Goal: Task Accomplishment & Management: Manage account settings

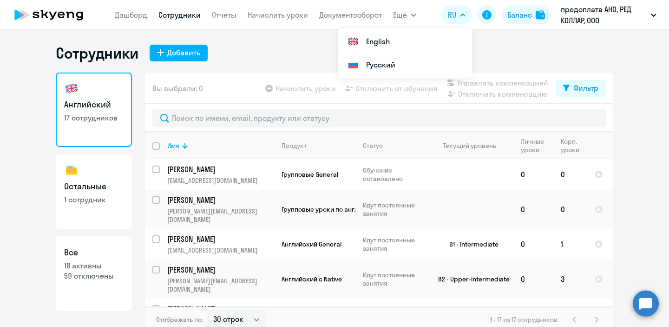
click at [521, 16] on div "Баланс" at bounding box center [519, 14] width 25 height 11
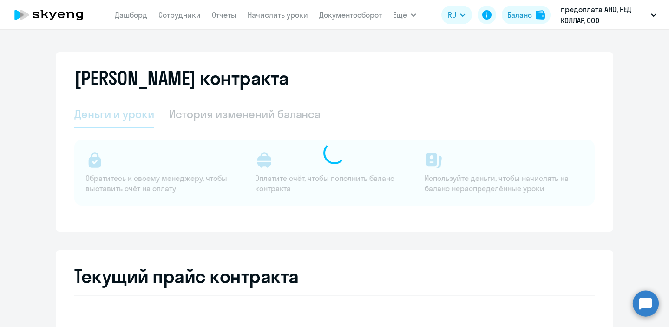
select select "english_adult_not_native_speaker"
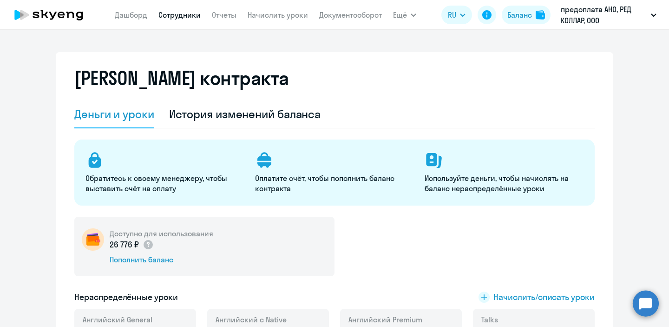
click at [182, 16] on link "Сотрудники" at bounding box center [179, 14] width 42 height 9
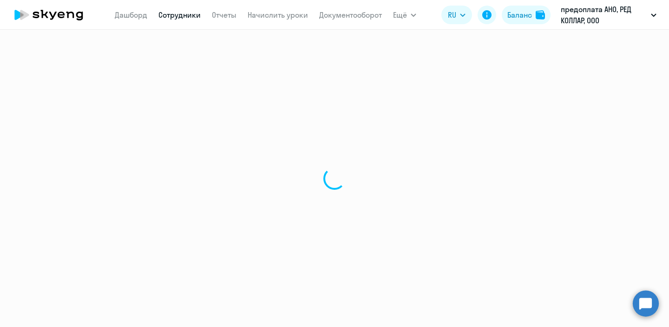
select select "30"
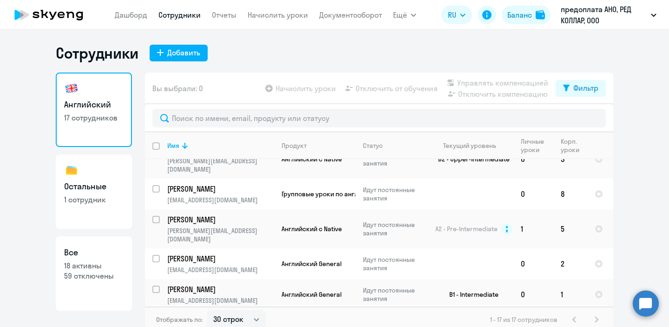
scroll to position [186, 0]
